Goal: Task Accomplishment & Management: Complete application form

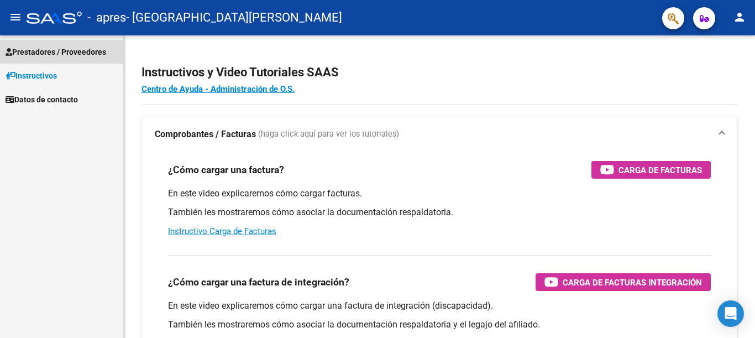
click at [76, 51] on span "Prestadores / Proveedores" at bounding box center [56, 52] width 101 height 12
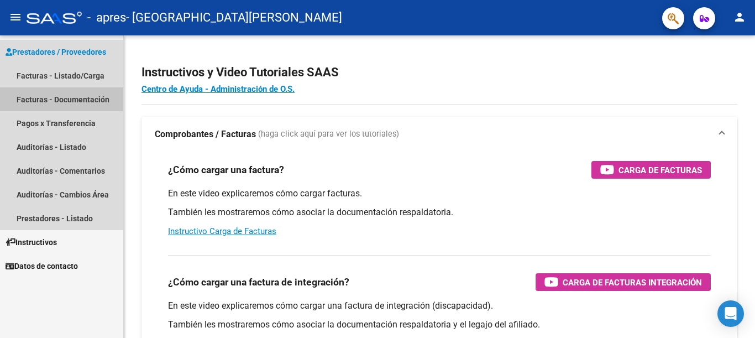
click at [53, 93] on link "Facturas - Documentación" at bounding box center [61, 99] width 123 height 24
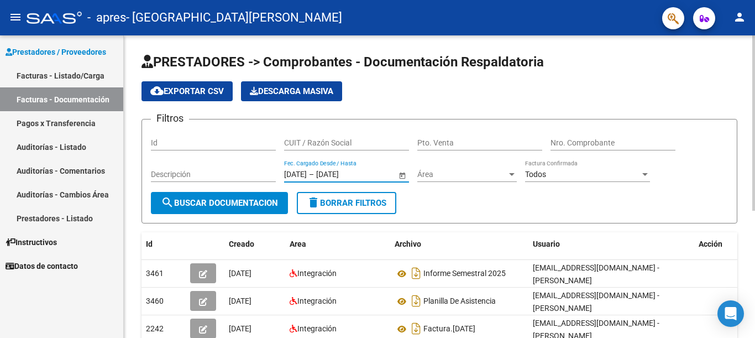
drag, startPoint x: 317, startPoint y: 175, endPoint x: 366, endPoint y: 175, distance: 49.7
click at [366, 175] on div "[DATE] [DATE] – [DATE] [DATE]" at bounding box center [340, 174] width 112 height 9
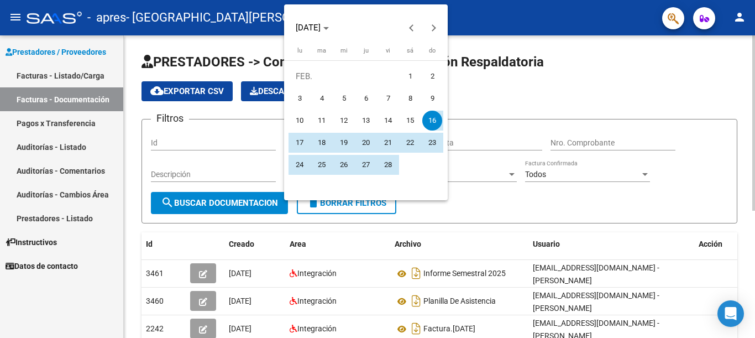
click at [366, 175] on button "27" at bounding box center [366, 165] width 22 height 22
click at [518, 202] on div at bounding box center [377, 169] width 755 height 338
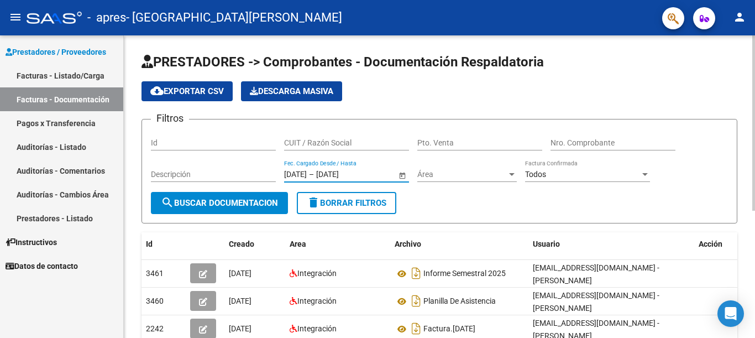
click at [352, 175] on input "[DATE]" at bounding box center [343, 174] width 54 height 9
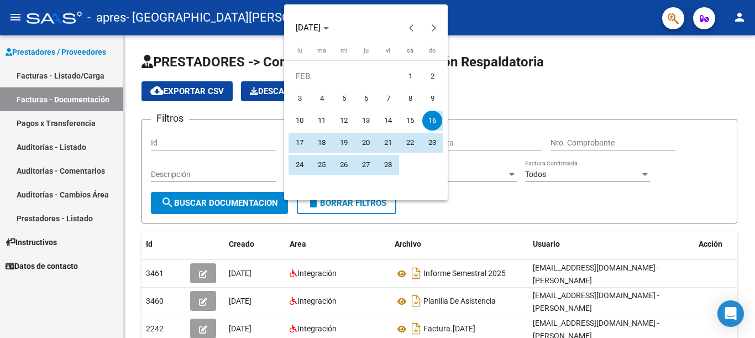
click at [595, 208] on div at bounding box center [377, 169] width 755 height 338
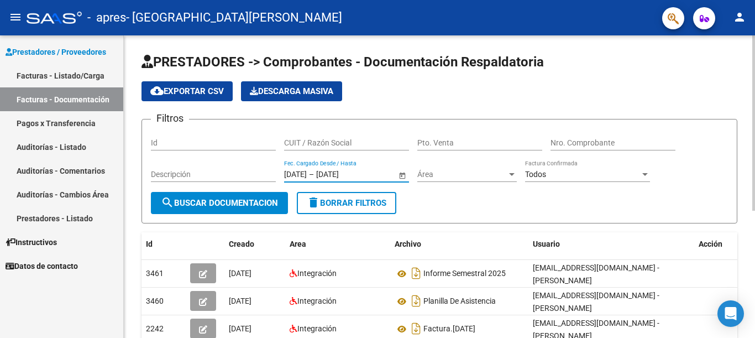
click at [222, 90] on span "cloud_download Exportar CSV" at bounding box center [187, 91] width 74 height 10
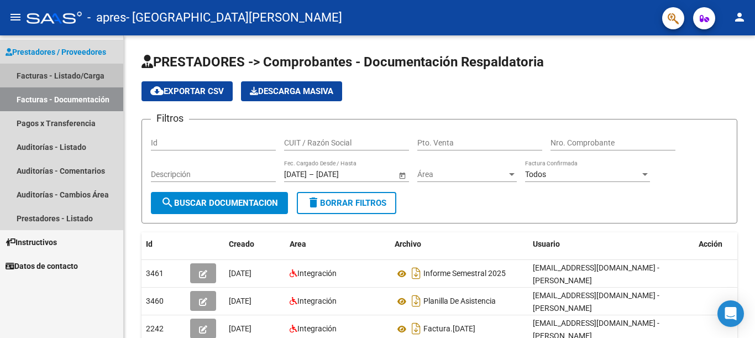
click at [61, 76] on link "Facturas - Listado/Carga" at bounding box center [61, 76] width 123 height 24
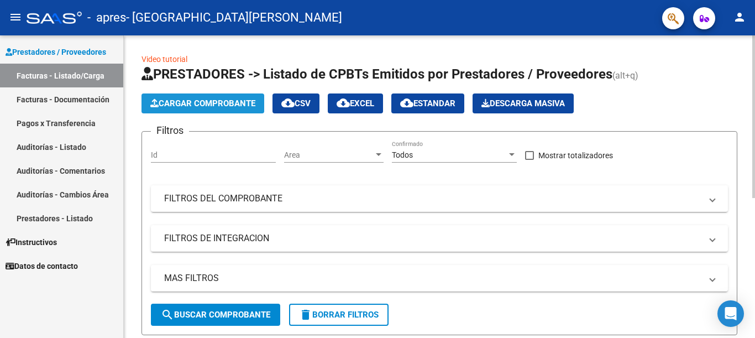
click at [209, 100] on span "Cargar Comprobante" at bounding box center [202, 103] width 105 height 10
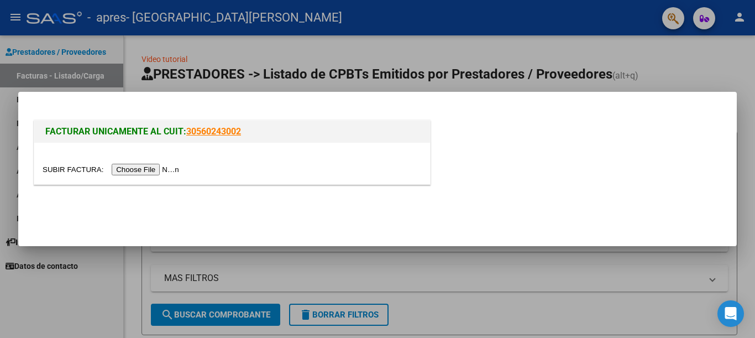
click at [159, 170] on input "file" at bounding box center [113, 170] width 140 height 12
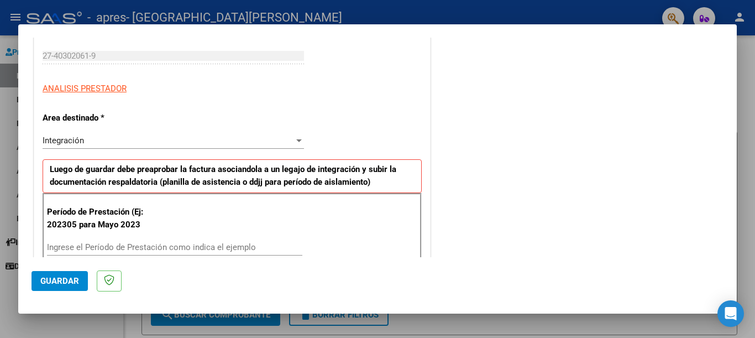
scroll to position [276, 0]
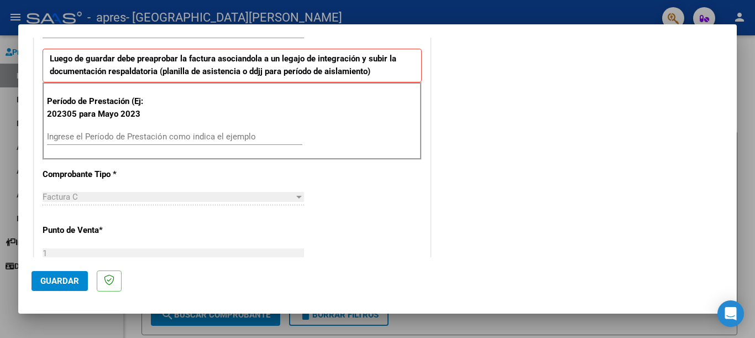
click at [116, 135] on input "Ingrese el Período de Prestación como indica el ejemplo" at bounding box center [174, 137] width 255 height 10
type input "202507"
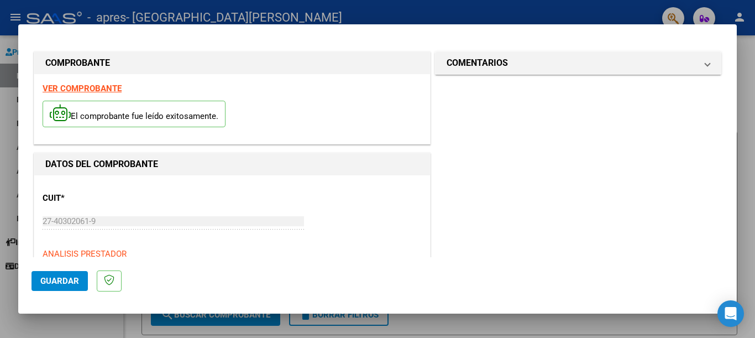
scroll to position [0, 0]
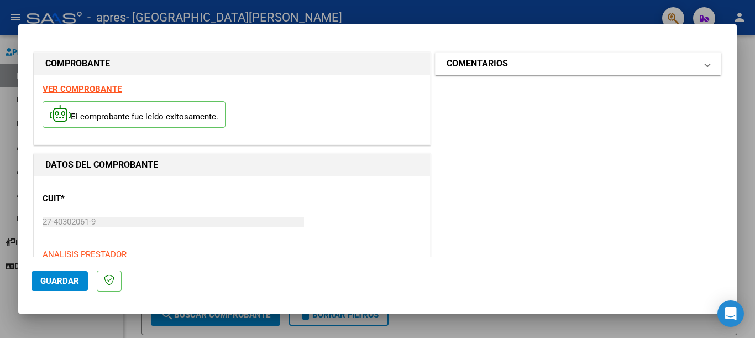
click at [478, 66] on h1 "COMENTARIOS" at bounding box center [477, 63] width 61 height 13
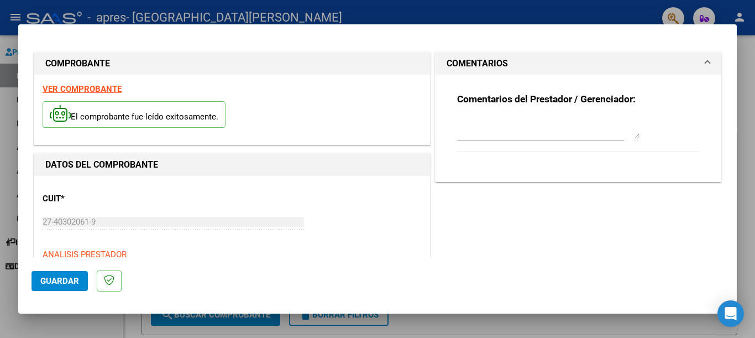
click at [478, 66] on h1 "COMENTARIOS" at bounding box center [477, 63] width 61 height 13
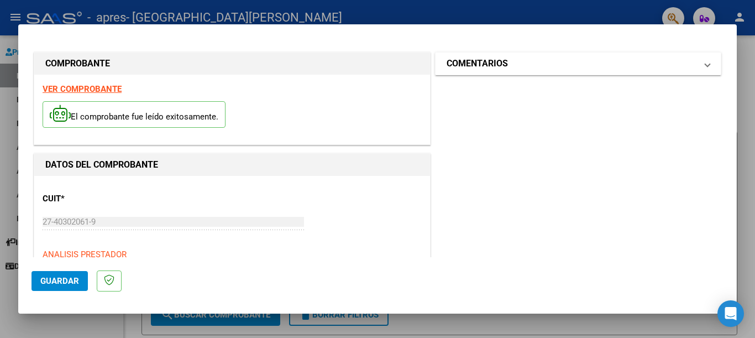
click at [478, 66] on h1 "COMENTARIOS" at bounding box center [477, 63] width 61 height 13
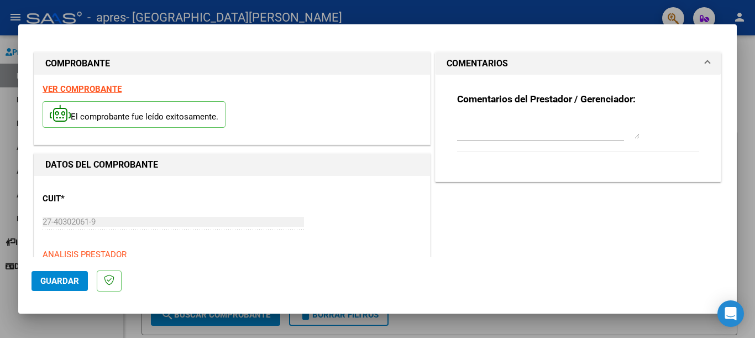
click at [493, 121] on textarea at bounding box center [548, 128] width 182 height 22
click at [493, 128] on textarea at bounding box center [548, 128] width 182 height 22
drag, startPoint x: 464, startPoint y: 45, endPoint x: 463, endPoint y: 54, distance: 8.9
click at [466, 65] on h1 "COMENTARIOS" at bounding box center [477, 63] width 61 height 13
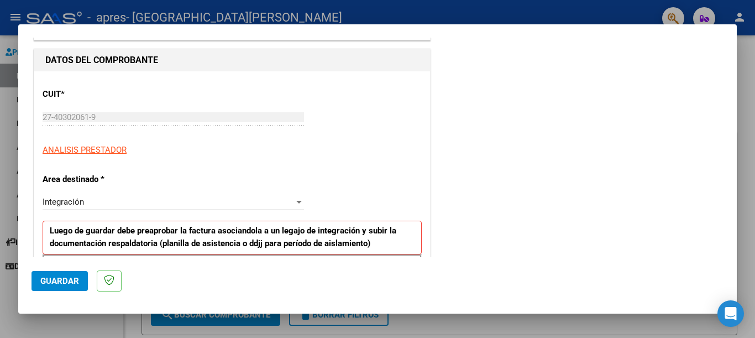
scroll to position [111, 0]
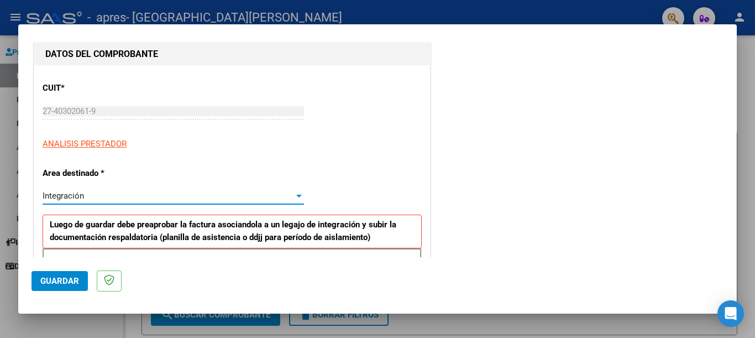
click at [109, 194] on div "Integración" at bounding box center [168, 196] width 251 height 10
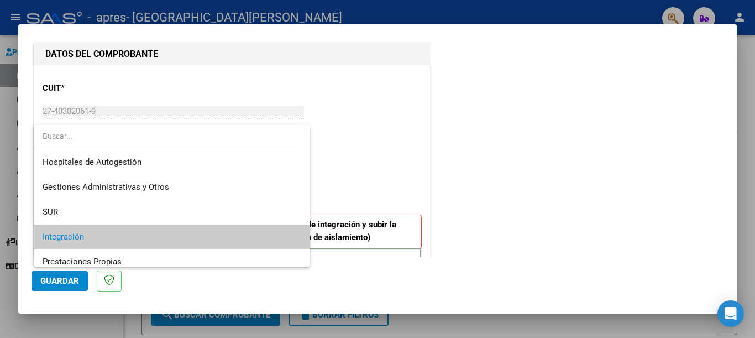
scroll to position [41, 0]
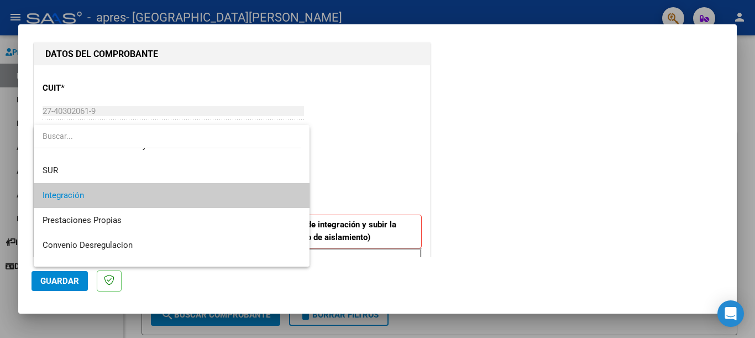
click at [109, 194] on span "Integración" at bounding box center [172, 195] width 258 height 25
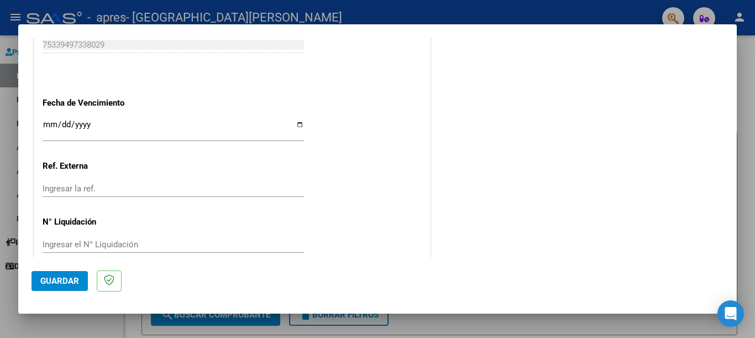
scroll to position [732, 0]
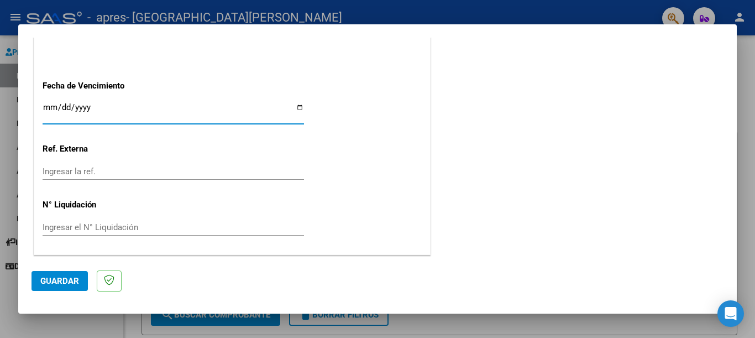
click at [46, 106] on input "Ingresar la fecha" at bounding box center [173, 112] width 261 height 18
type input "[DATE]"
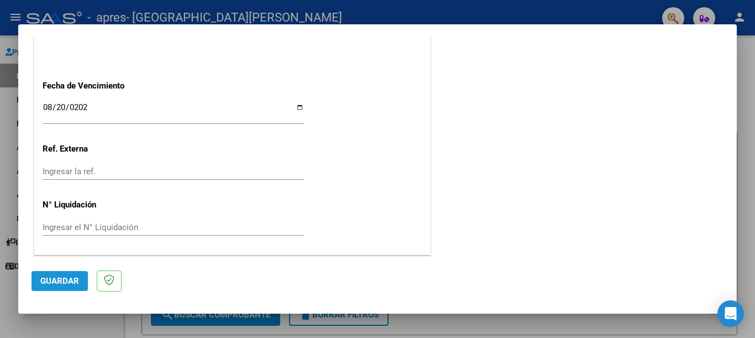
click at [70, 280] on span "Guardar" at bounding box center [59, 281] width 39 height 10
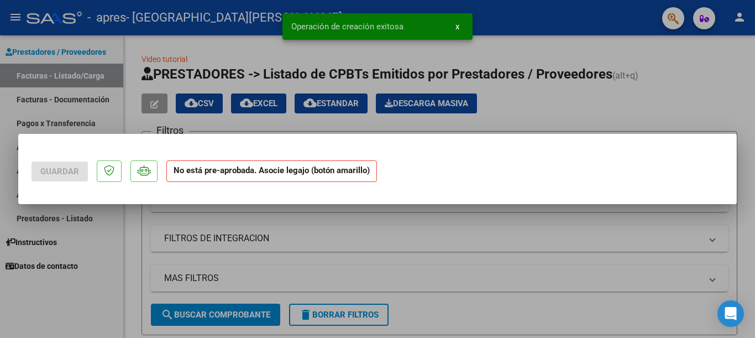
scroll to position [0, 0]
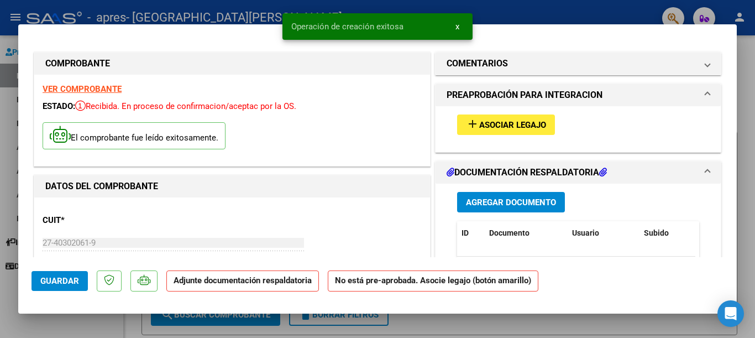
click at [498, 125] on span "Asociar Legajo" at bounding box center [512, 125] width 67 height 10
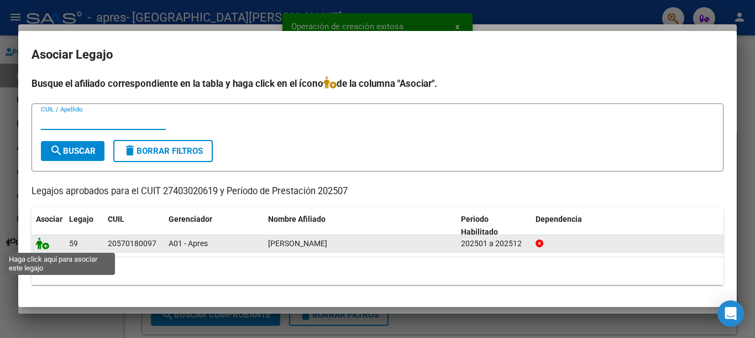
click at [40, 241] on icon at bounding box center [42, 243] width 13 height 12
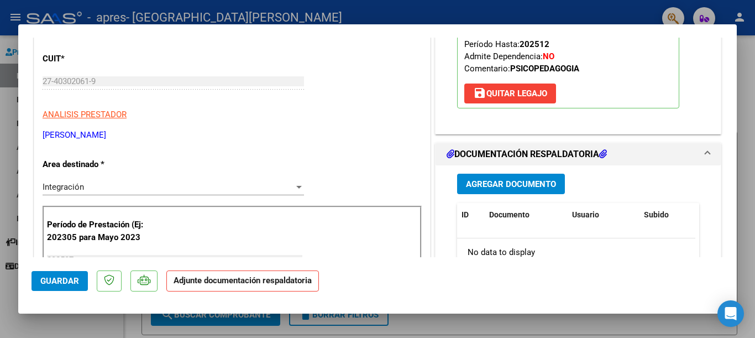
scroll to position [166, 0]
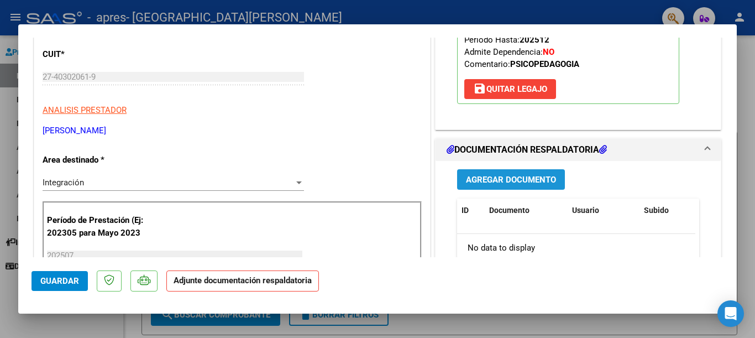
click at [483, 175] on span "Agregar Documento" at bounding box center [511, 180] width 90 height 10
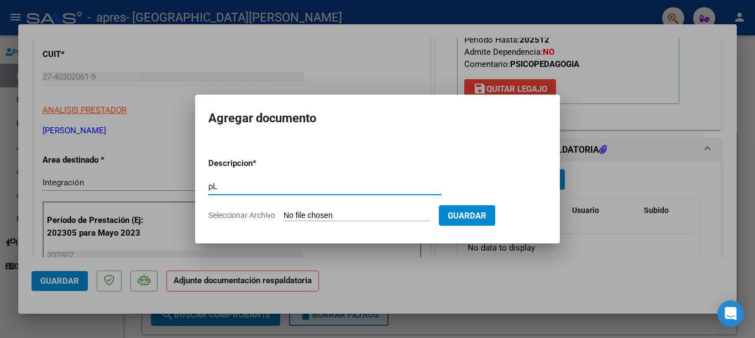
type input "p"
type input "P"
type input "Planilla de asistencias"
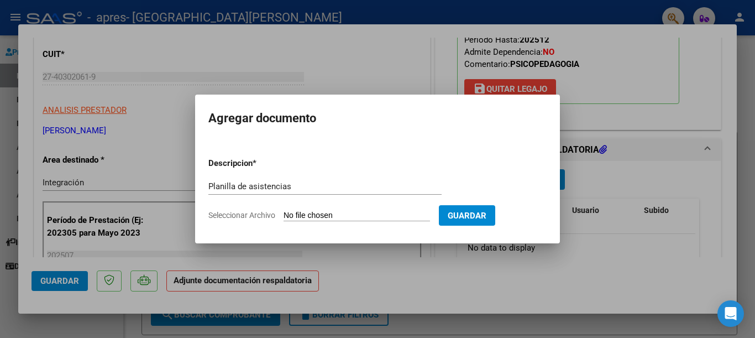
click at [323, 215] on input "Seleccionar Archivo" at bounding box center [357, 216] width 146 height 11
type input "C:\fakepath\[PERSON_NAME].pdf"
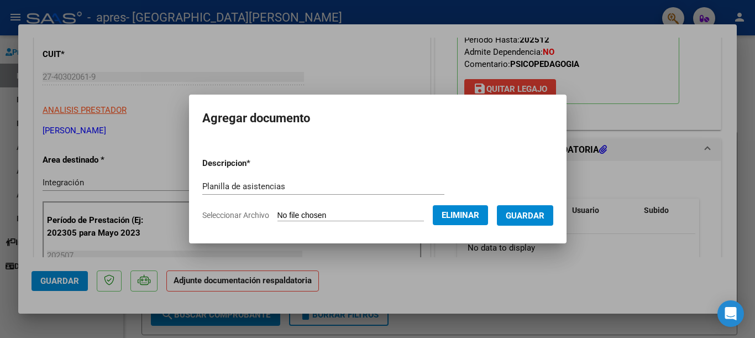
click at [536, 212] on span "Guardar" at bounding box center [525, 216] width 39 height 10
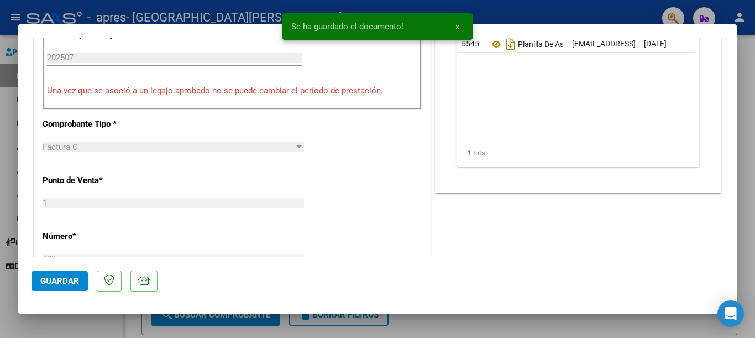
scroll to position [221, 0]
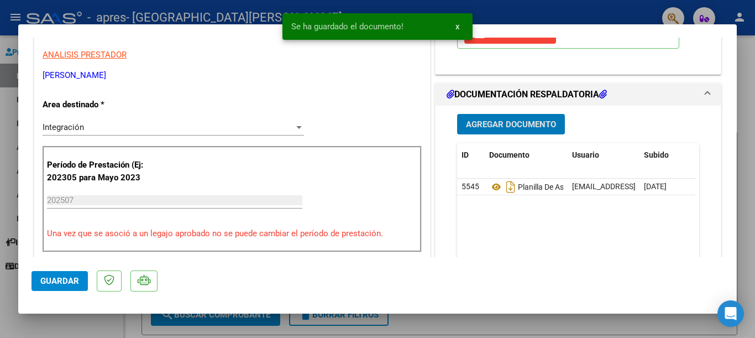
click at [63, 275] on button "Guardar" at bounding box center [60, 281] width 56 height 20
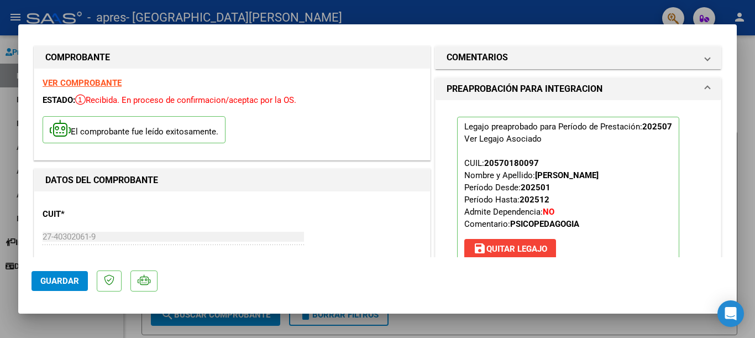
scroll to position [0, 0]
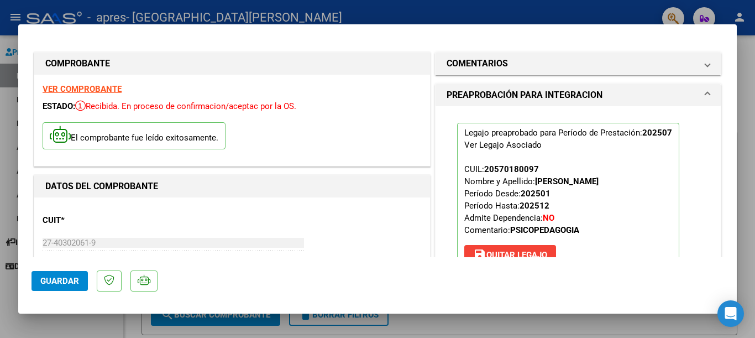
click at [456, 13] on div at bounding box center [377, 169] width 755 height 338
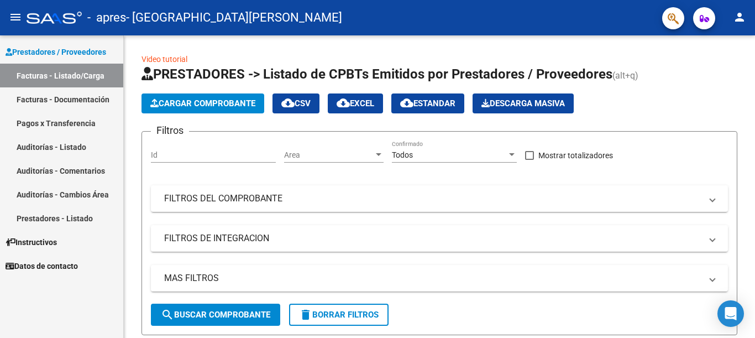
click at [87, 76] on link "Facturas - Listado/Carga" at bounding box center [61, 76] width 123 height 24
